Goal: Information Seeking & Learning: Check status

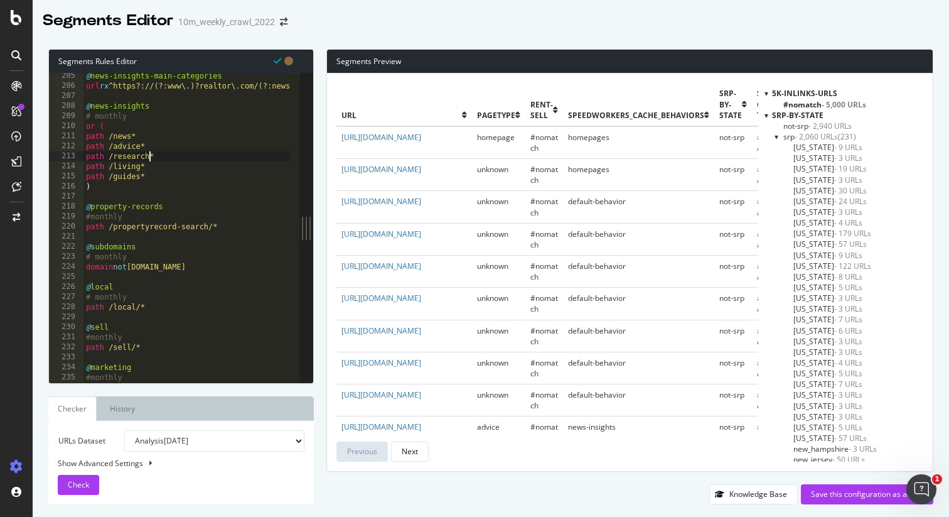
scroll to position [540, 0]
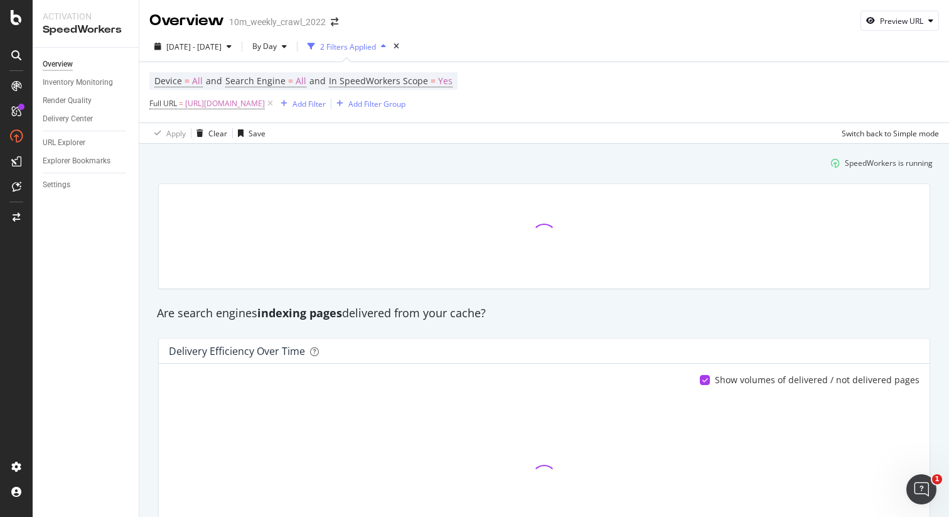
click at [87, 75] on div "Inventory Monitoring" at bounding box center [91, 82] width 96 height 18
click at [87, 80] on div "Inventory Monitoring" at bounding box center [78, 82] width 70 height 13
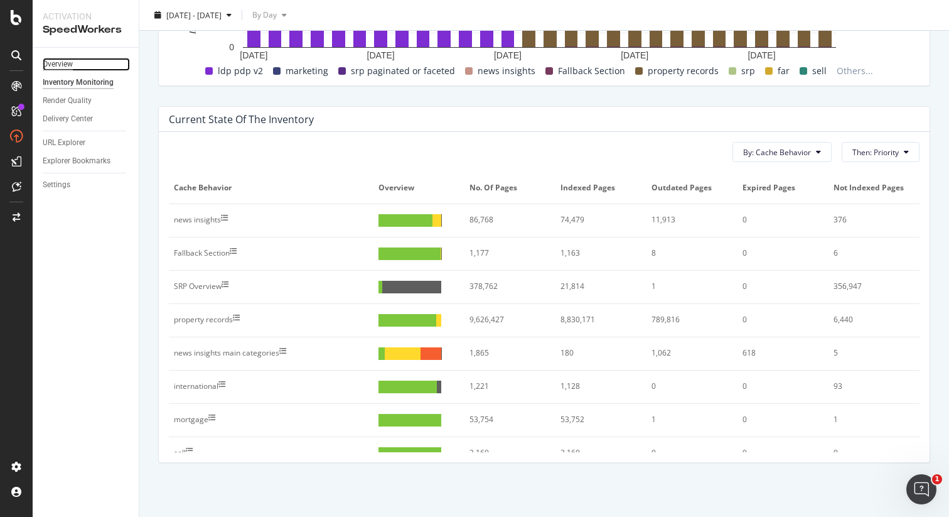
click at [67, 63] on div "Overview" at bounding box center [58, 64] width 30 height 13
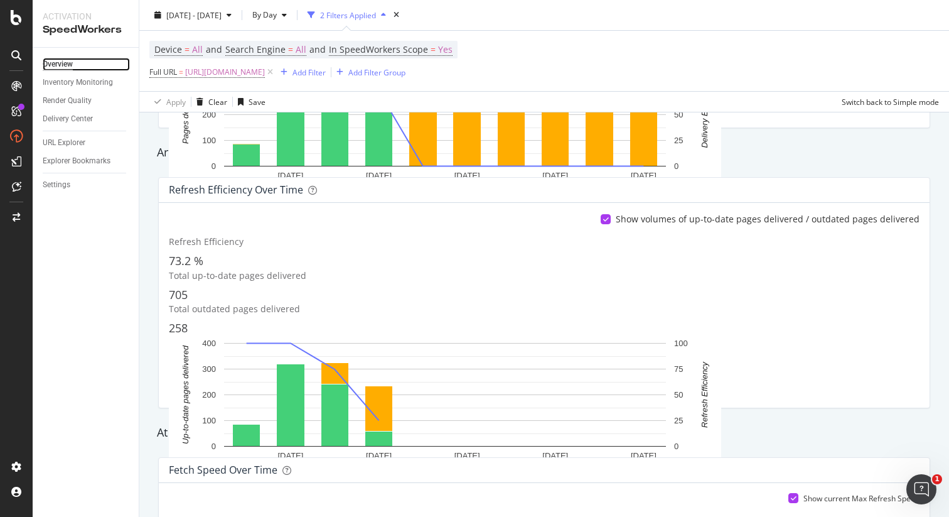
scroll to position [342, 0]
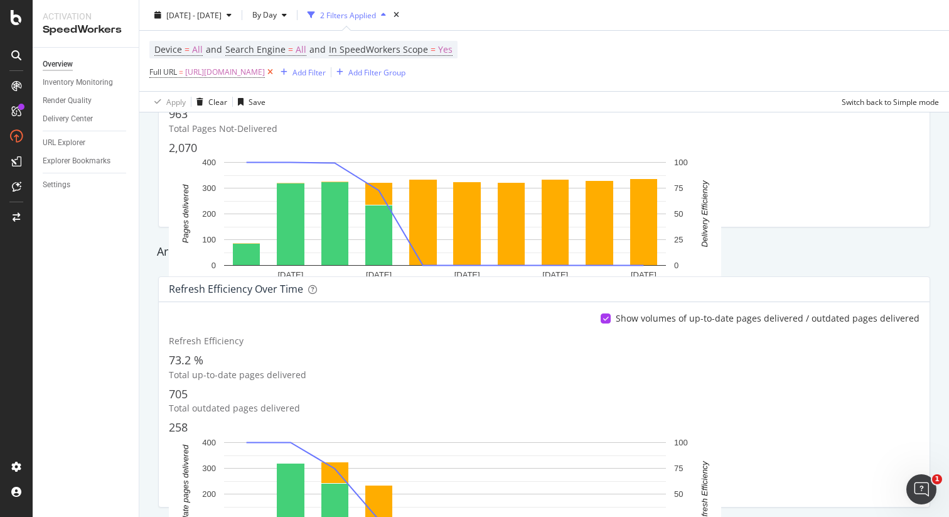
click at [276, 75] on icon at bounding box center [270, 72] width 11 height 13
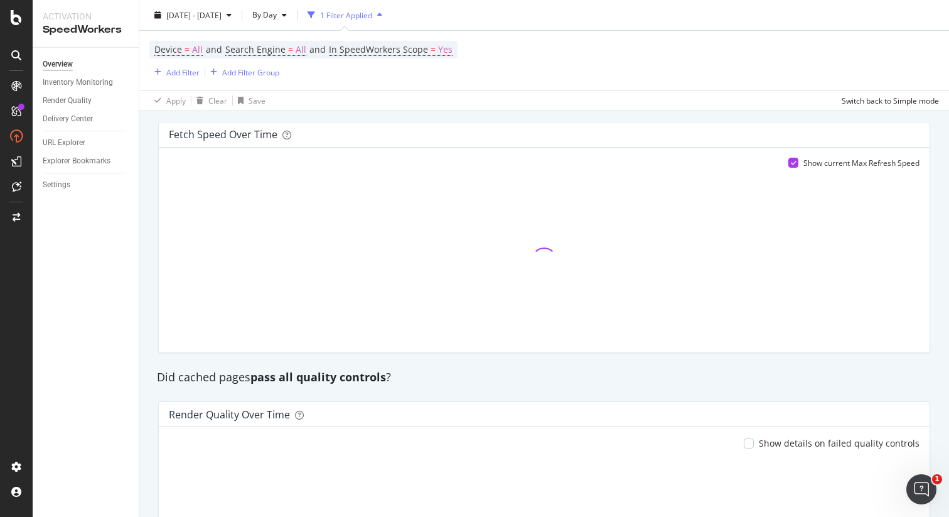
scroll to position [768, 0]
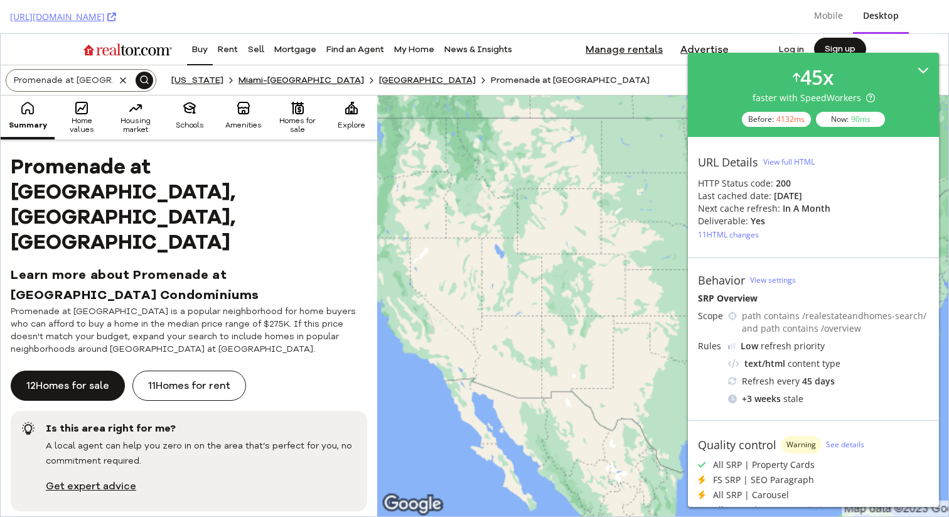
click at [918, 65] on icon at bounding box center [923, 70] width 11 height 11
